Goal: Use online tool/utility

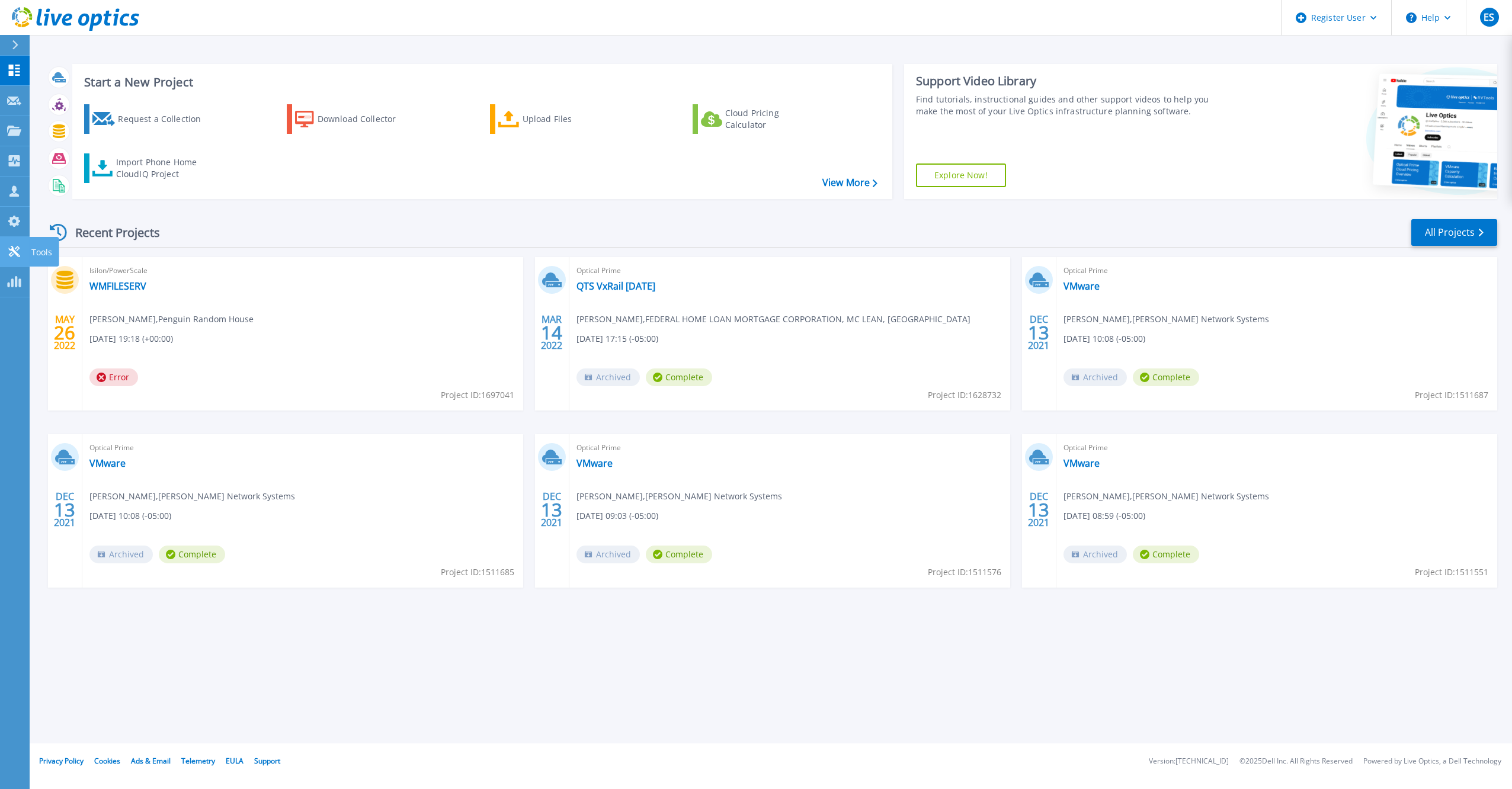
click at [9, 254] on icon at bounding box center [14, 251] width 11 height 11
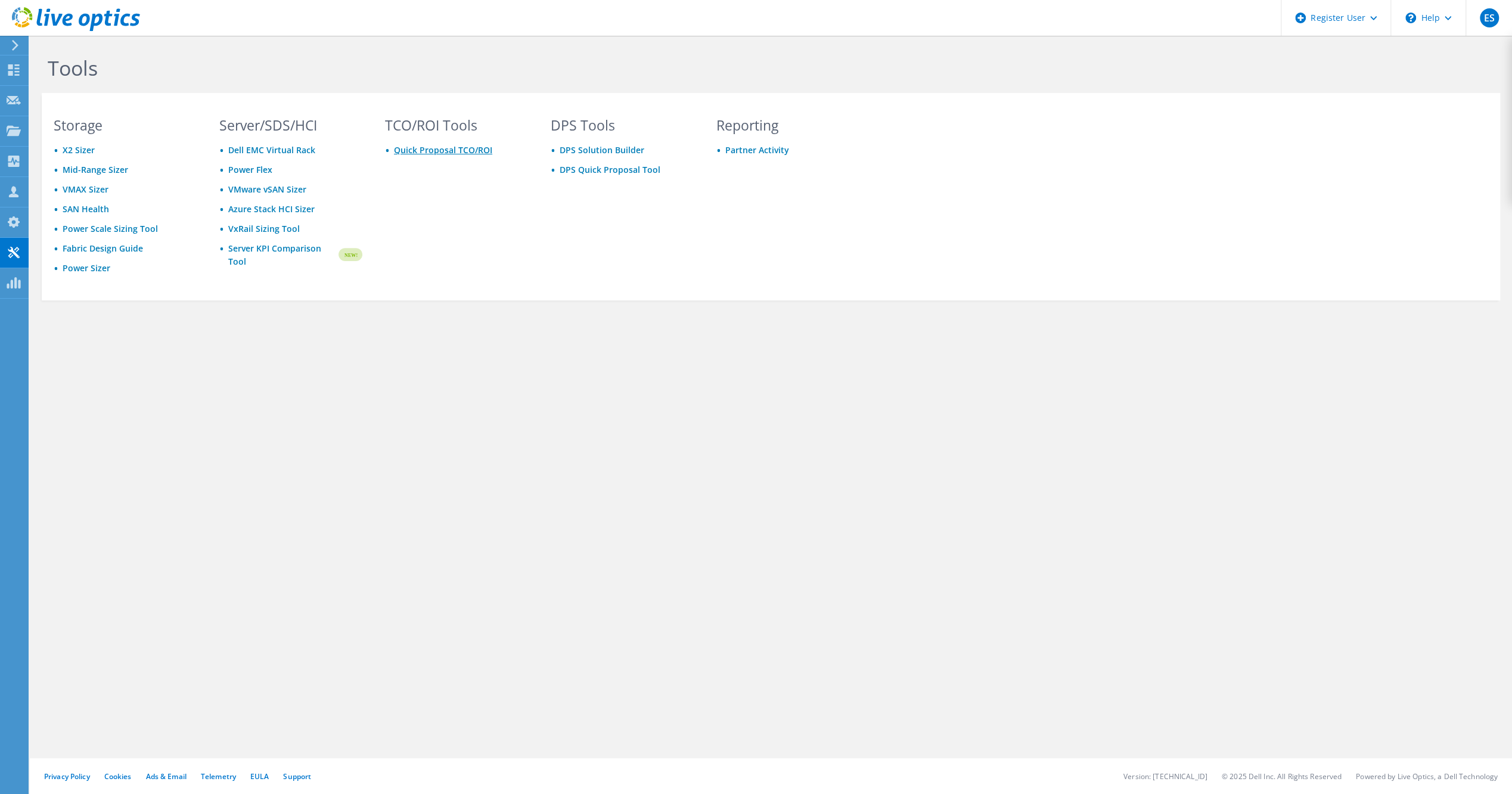
click at [437, 150] on link "Quick Proposal TCO/ROI" at bounding box center [442, 149] width 98 height 11
